Goal: Task Accomplishment & Management: Complete application form

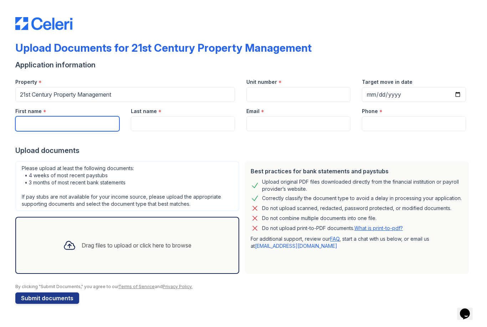
click at [102, 126] on input "First name" at bounding box center [67, 123] width 104 height 15
type input "[PERSON_NAME]"
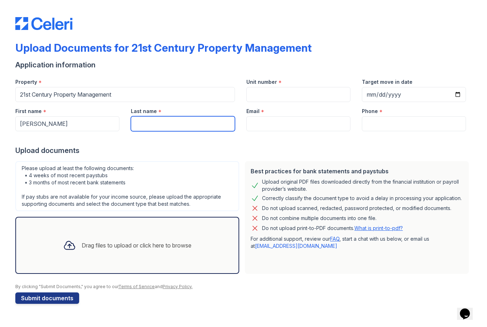
type input "[PERSON_NAME]"
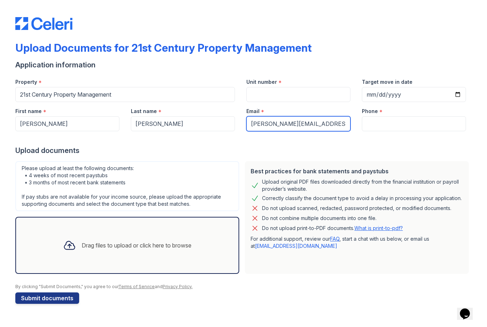
type input "[PERSON_NAME][EMAIL_ADDRESS][DOMAIN_NAME]"
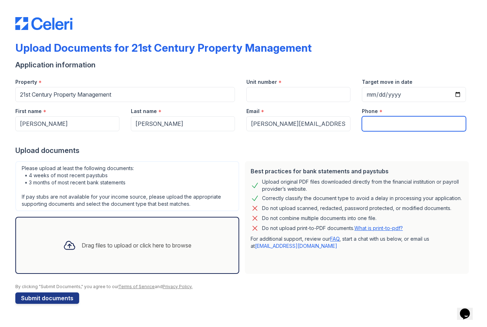
click at [390, 119] on input "Phone" at bounding box center [414, 123] width 104 height 15
type input "6692240555"
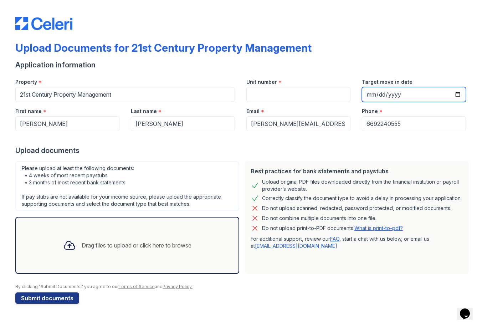
click at [389, 96] on input "Target move in date" at bounding box center [414, 94] width 104 height 15
type input "[DATE]"
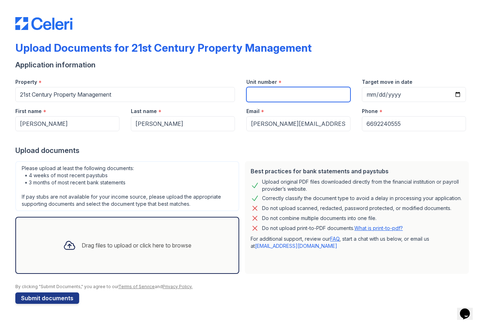
click at [320, 91] on input "Unit number" at bounding box center [298, 94] width 104 height 15
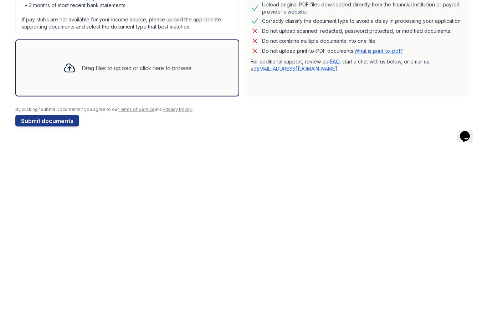
type input "80"
click at [87, 241] on div "Drag files to upload or click here to browse" at bounding box center [137, 245] width 110 height 9
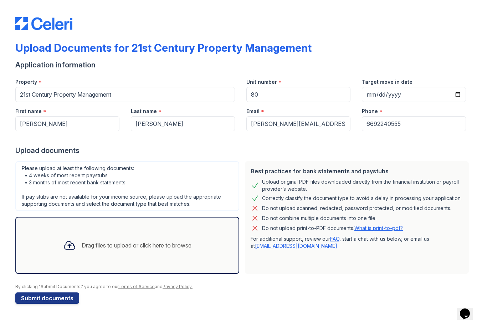
click at [103, 245] on div "Drag files to upload or click here to browse" at bounding box center [137, 245] width 110 height 9
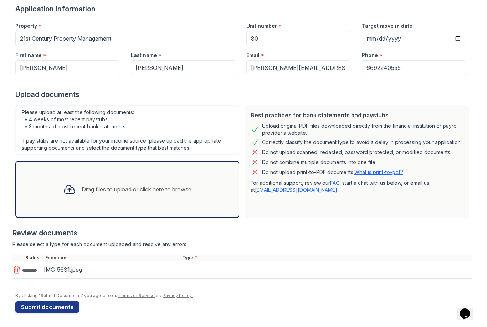
scroll to position [56, 0]
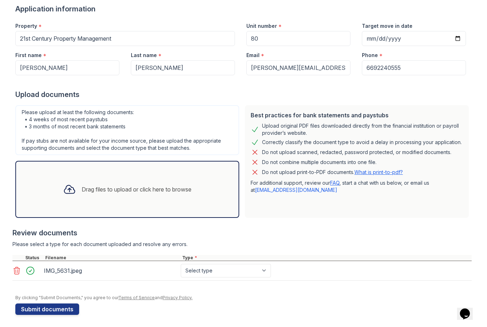
click at [87, 194] on div "Drag files to upload or click here to browse" at bounding box center [127, 189] width 140 height 24
click at [99, 191] on div "Drag files to upload or click here to browse" at bounding box center [137, 189] width 110 height 9
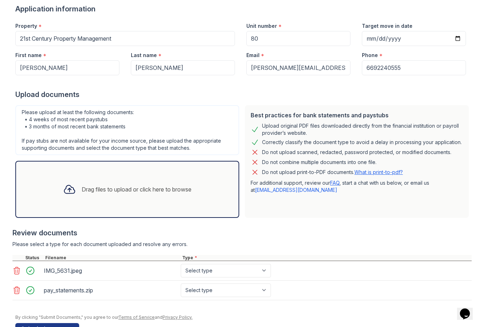
click at [75, 294] on div "pay_statements.zip" at bounding box center [111, 289] width 134 height 11
click at [71, 289] on div "pay_statements.zip" at bounding box center [111, 289] width 134 height 11
click at [20, 293] on icon at bounding box center [16, 290] width 9 height 9
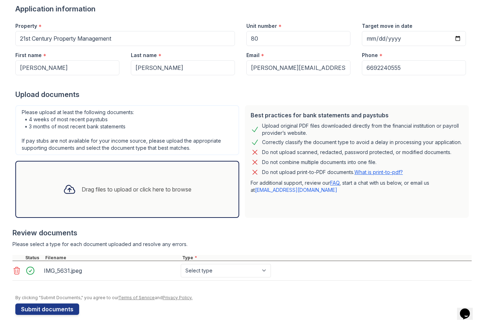
click at [120, 187] on div "Drag files to upload or click here to browse" at bounding box center [137, 189] width 110 height 9
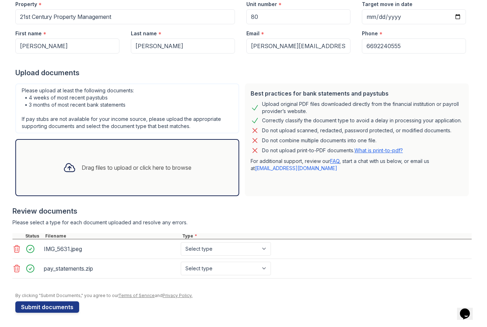
scroll to position [78, 0]
click at [238, 270] on select "Select type Paystub Bank Statement Offer Letter Tax Documents Benefit Award Let…" at bounding box center [226, 269] width 90 height 14
select select "paystub"
click at [243, 250] on select "Select type Paystub Bank Statement Offer Letter Tax Documents Benefit Award Let…" at bounding box center [226, 249] width 90 height 14
select select "other"
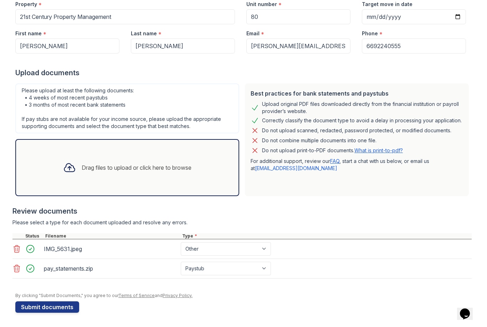
click at [20, 248] on icon at bounding box center [16, 249] width 9 height 9
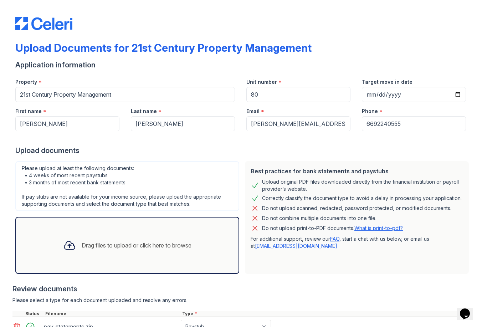
scroll to position [0, 0]
click at [105, 256] on div "Drag files to upload or click here to browse" at bounding box center [127, 245] width 140 height 24
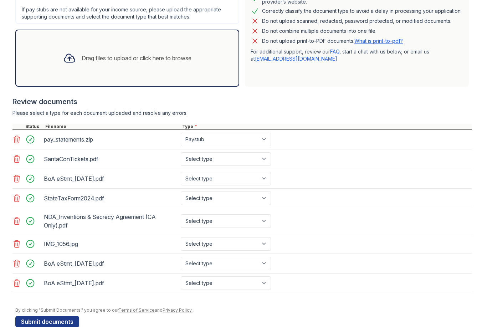
scroll to position [188, 0]
click at [21, 161] on link at bounding box center [17, 158] width 10 height 9
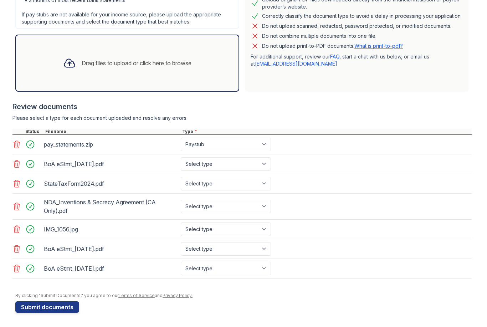
click at [19, 182] on icon at bounding box center [16, 183] width 9 height 9
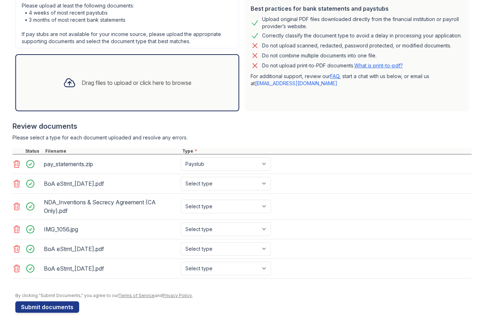
click at [22, 208] on link at bounding box center [17, 206] width 10 height 9
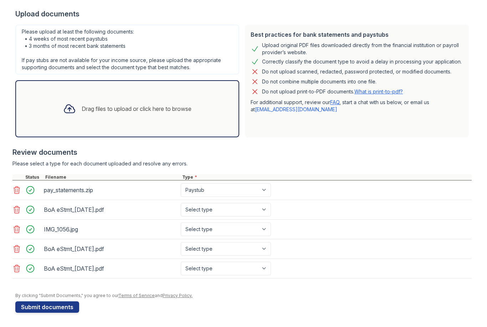
scroll to position [137, 0]
click at [17, 233] on icon at bounding box center [17, 229] width 6 height 7
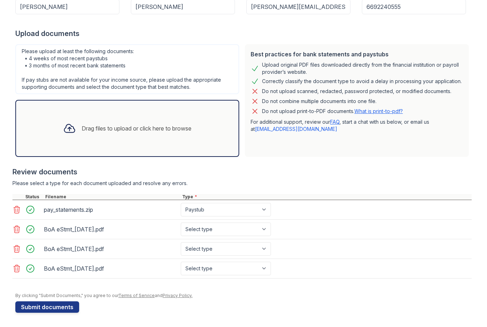
scroll to position [117, 0]
click at [266, 231] on select "Select type Paystub Bank Statement Offer Letter Tax Documents Benefit Award Let…" at bounding box center [226, 229] width 90 height 14
select select "bank_statement"
click at [242, 250] on select "Select type Paystub Bank Statement Offer Letter Tax Documents Benefit Award Let…" at bounding box center [226, 249] width 90 height 14
select select "bank_statement"
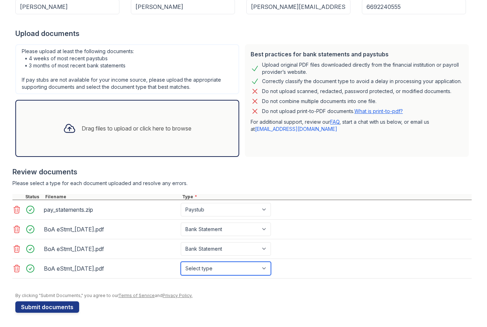
click at [218, 275] on select "Select type Paystub Bank Statement Offer Letter Tax Documents Benefit Award Let…" at bounding box center [226, 269] width 90 height 14
select select "bank_statement"
click at [63, 305] on button "Submit documents" at bounding box center [47, 306] width 64 height 11
